Goal: Find specific page/section: Find specific page/section

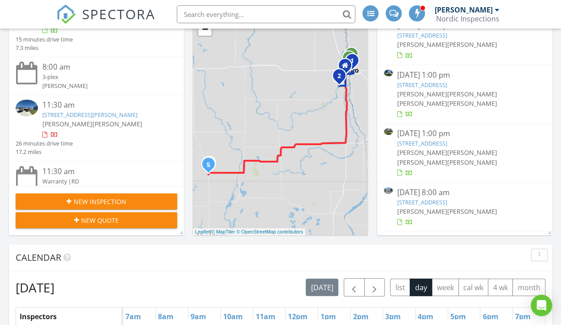
scroll to position [63, 0]
click at [138, 117] on link "[STREET_ADDRESS][PERSON_NAME]" at bounding box center [89, 115] width 95 height 8
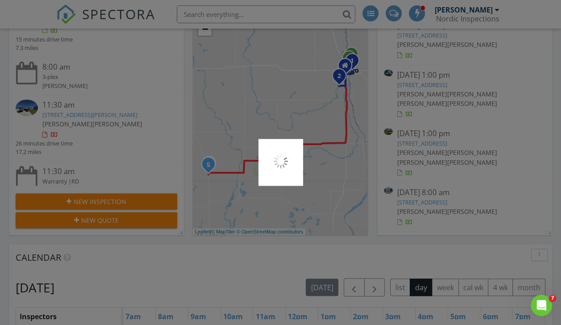
scroll to position [0, 0]
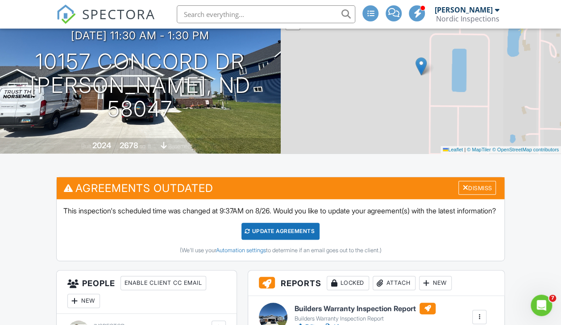
scroll to position [167, 0]
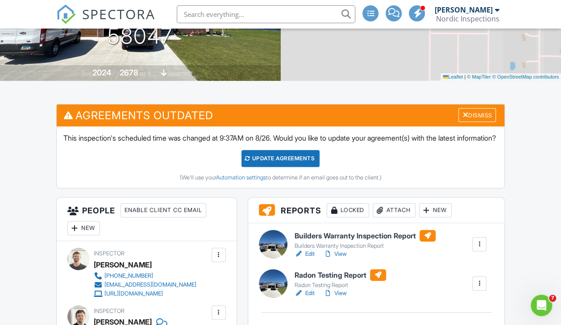
click at [339, 298] on link "View" at bounding box center [335, 293] width 23 height 9
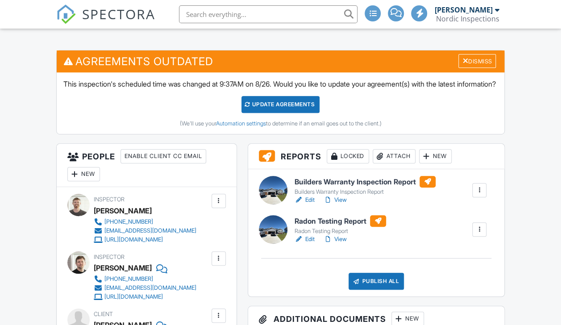
click at [341, 205] on link "View" at bounding box center [335, 200] width 23 height 9
